Goal: Check status: Check status

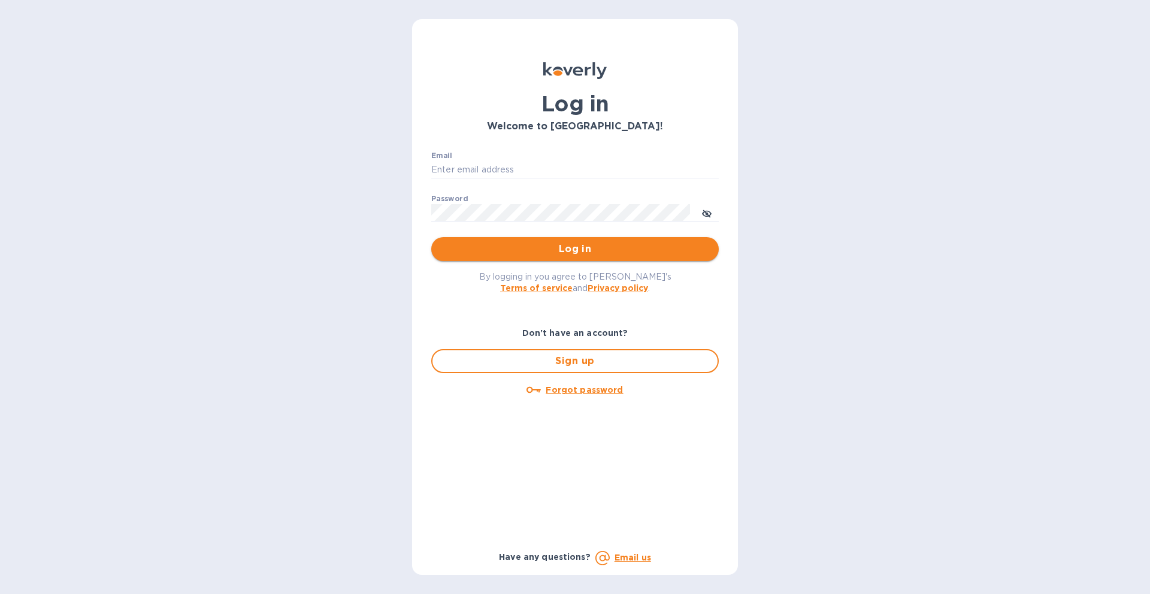
type input "Cedelstein@bhdirect.com"
click at [578, 242] on span "Log in" at bounding box center [575, 249] width 268 height 14
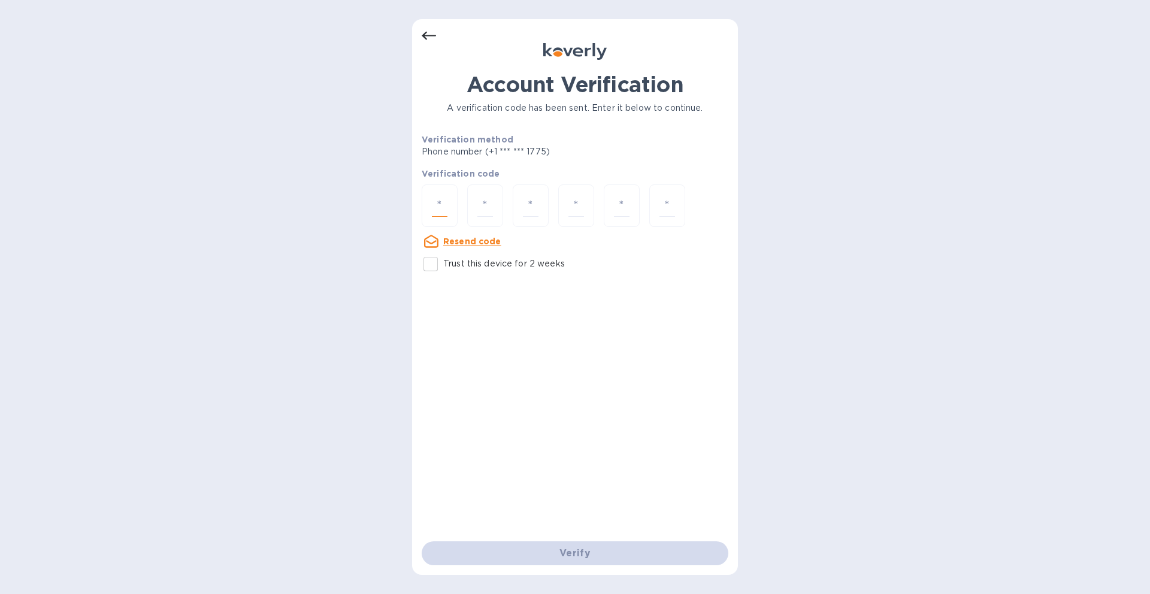
click at [436, 201] on input "number" at bounding box center [440, 206] width 16 height 22
type input "8"
type input "4"
type input "6"
type input "5"
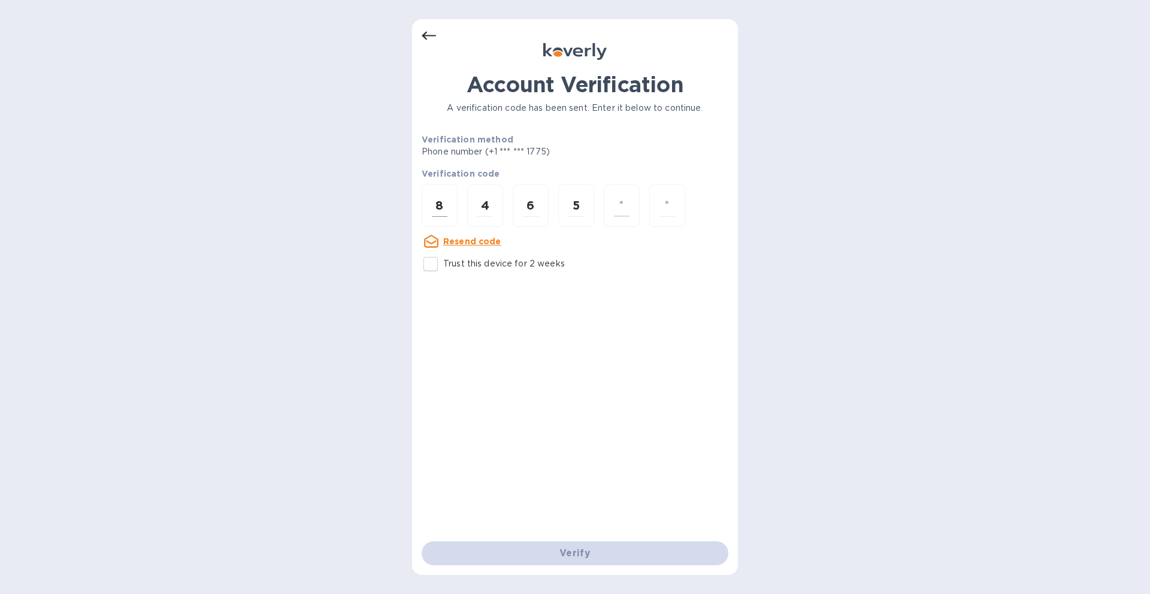
type input "3"
type input "1"
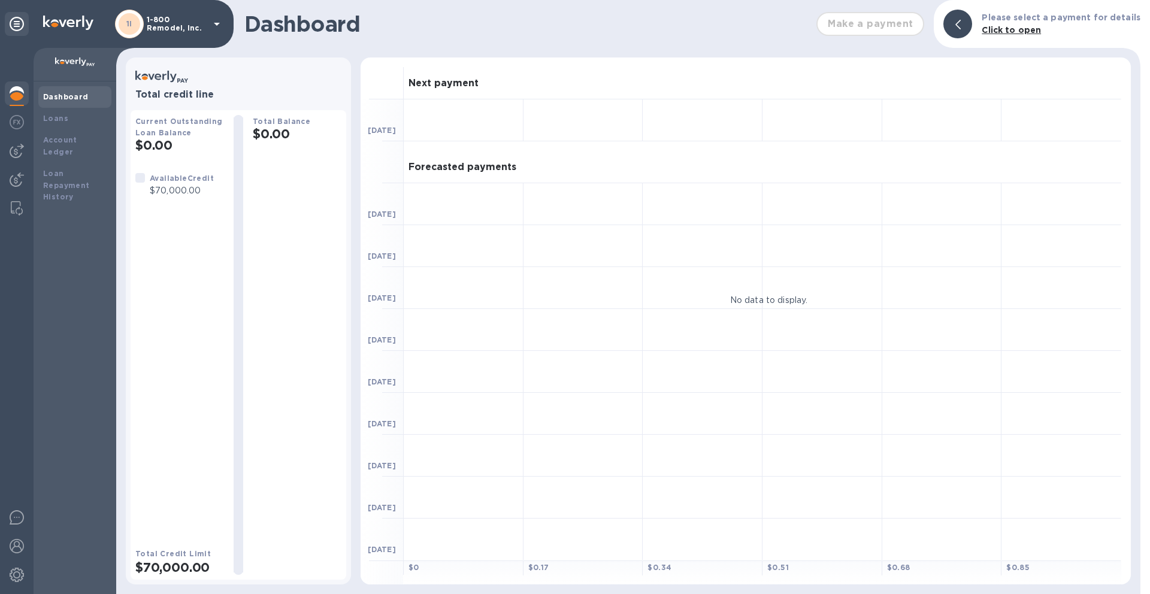
click at [218, 24] on icon at bounding box center [217, 24] width 6 height 3
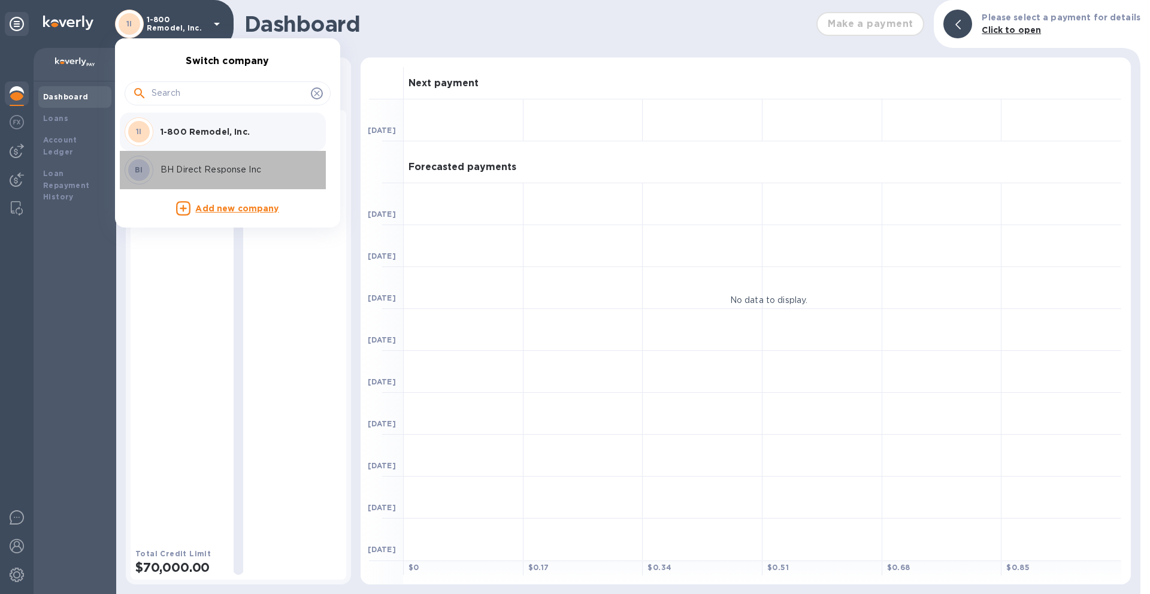
click at [218, 161] on div "BI BH Direct Response Inc" at bounding box center [218, 170] width 187 height 29
